Goal: Transaction & Acquisition: Purchase product/service

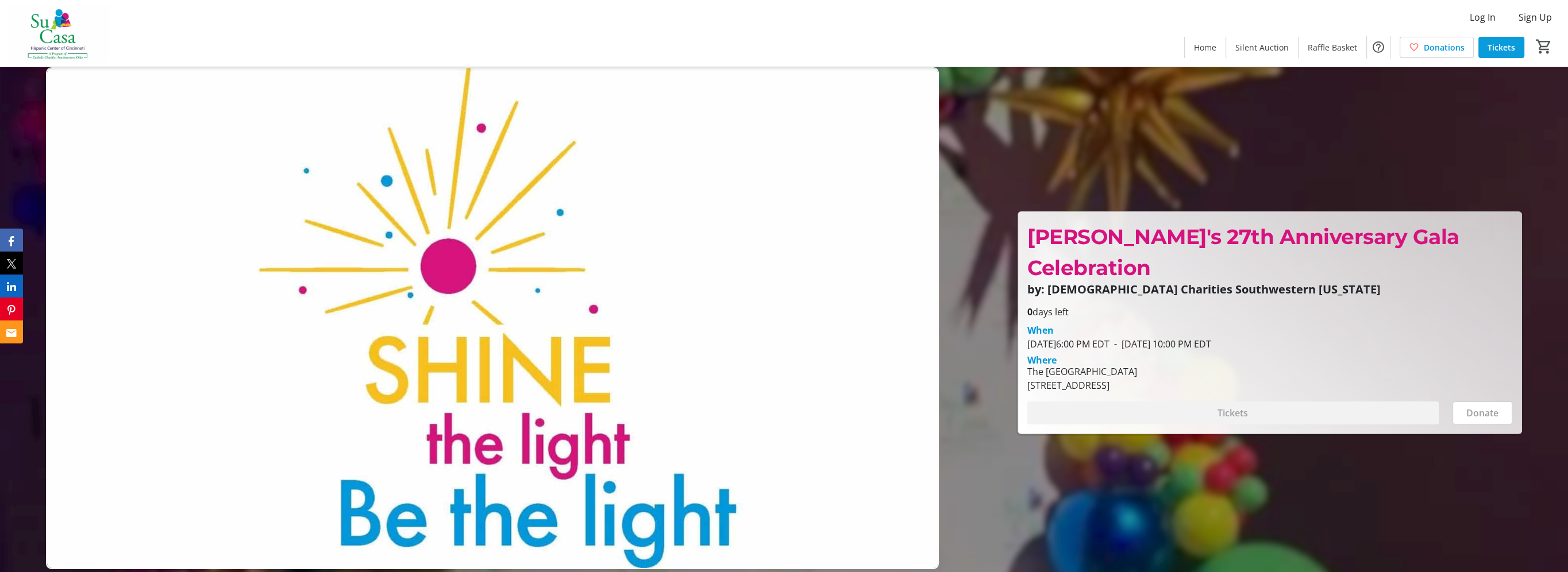
click at [1501, 49] on span "Tickets" at bounding box center [1501, 47] width 27 height 12
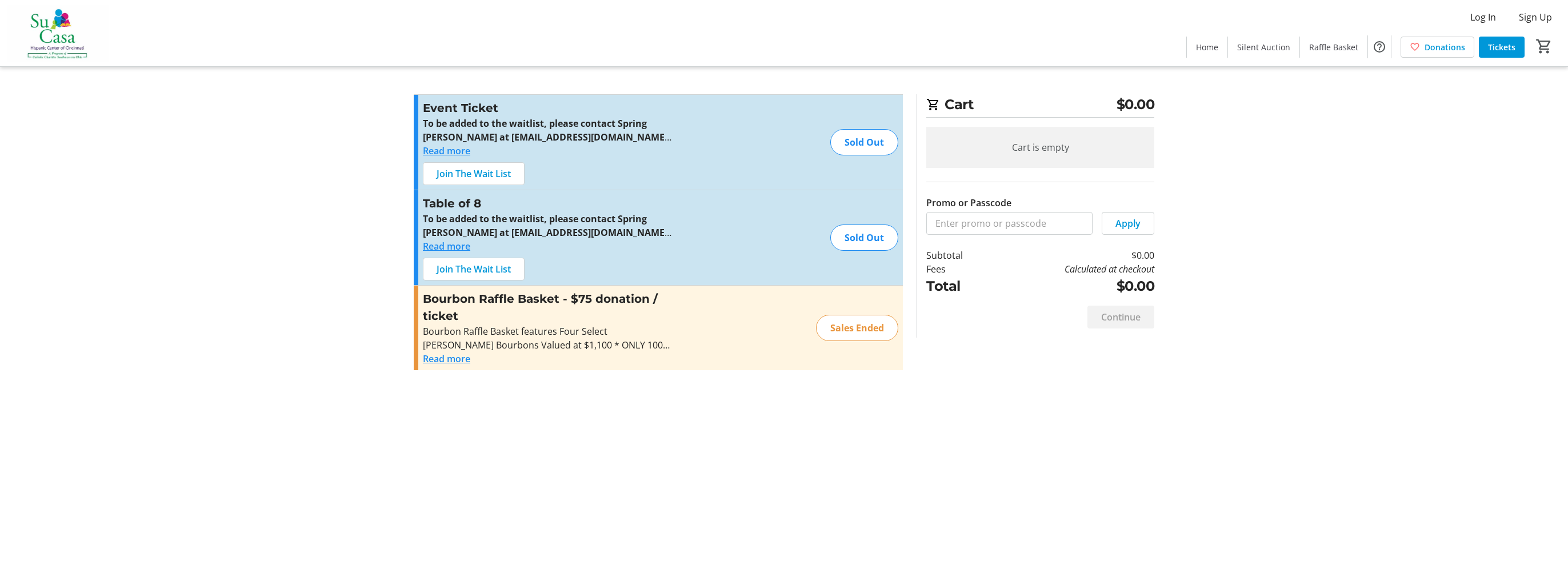
click at [1260, 227] on tr-checkout-feature-upsell-ui "Cart $0.00 Cart is empty Promo or Passcode Apply Subtotal $0.00 Fees Calculated…" at bounding box center [784, 284] width 1568 height 569
